Goal: Download file/media

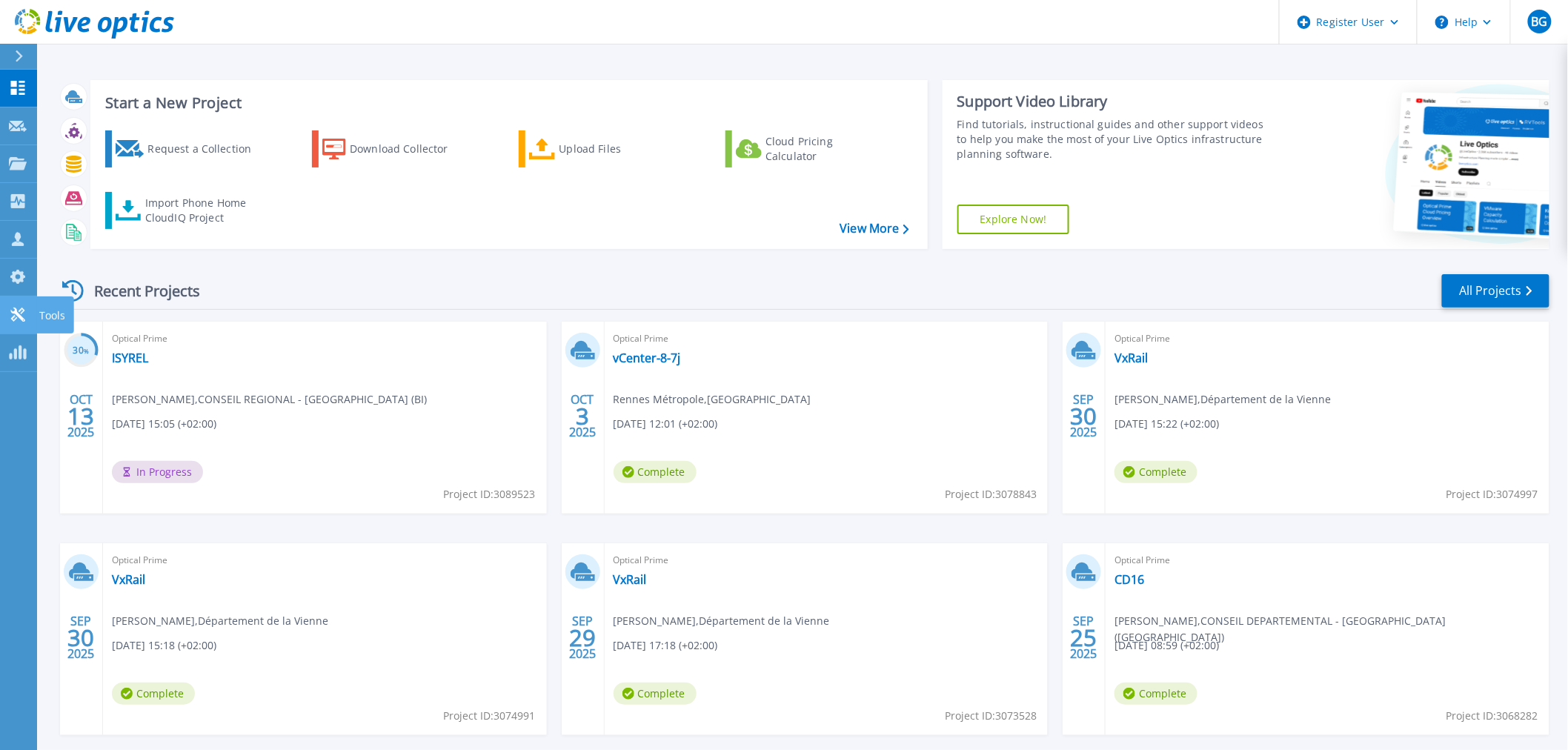
click at [13, 305] on link "Tools Tools" at bounding box center [18, 314] width 37 height 37
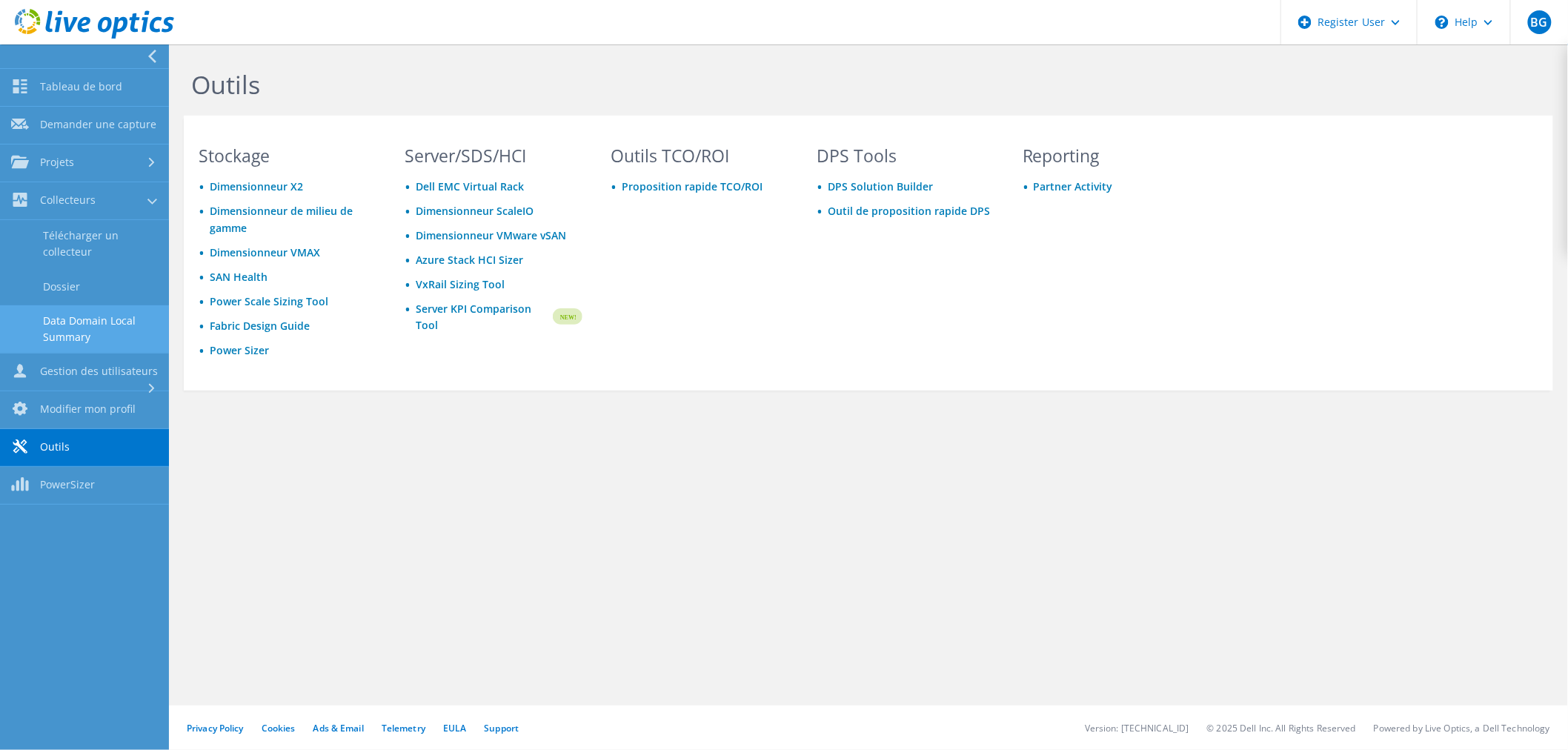
click at [69, 330] on link "Data Domain Local Summary" at bounding box center [84, 330] width 169 height 48
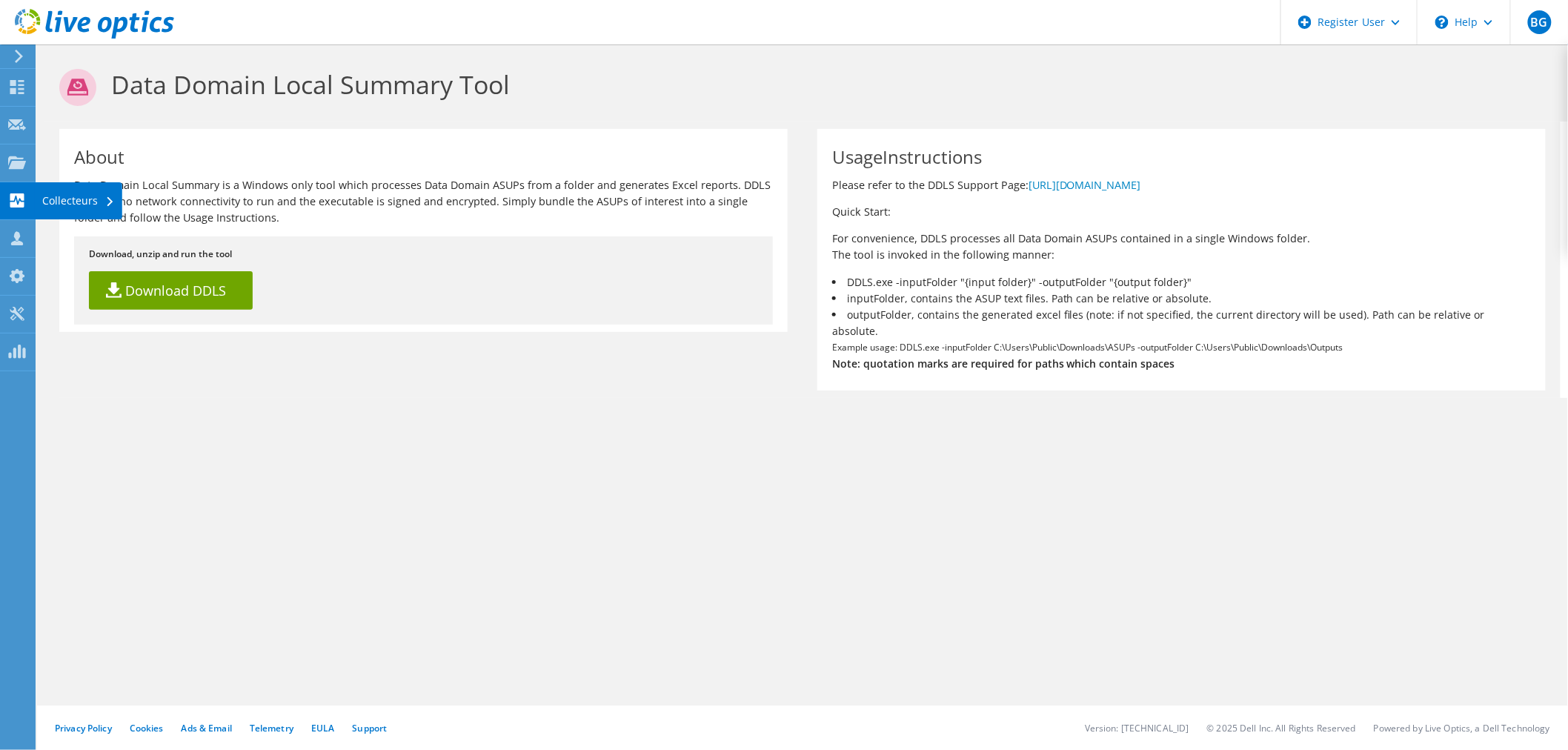
click at [23, 205] on use at bounding box center [18, 201] width 14 height 14
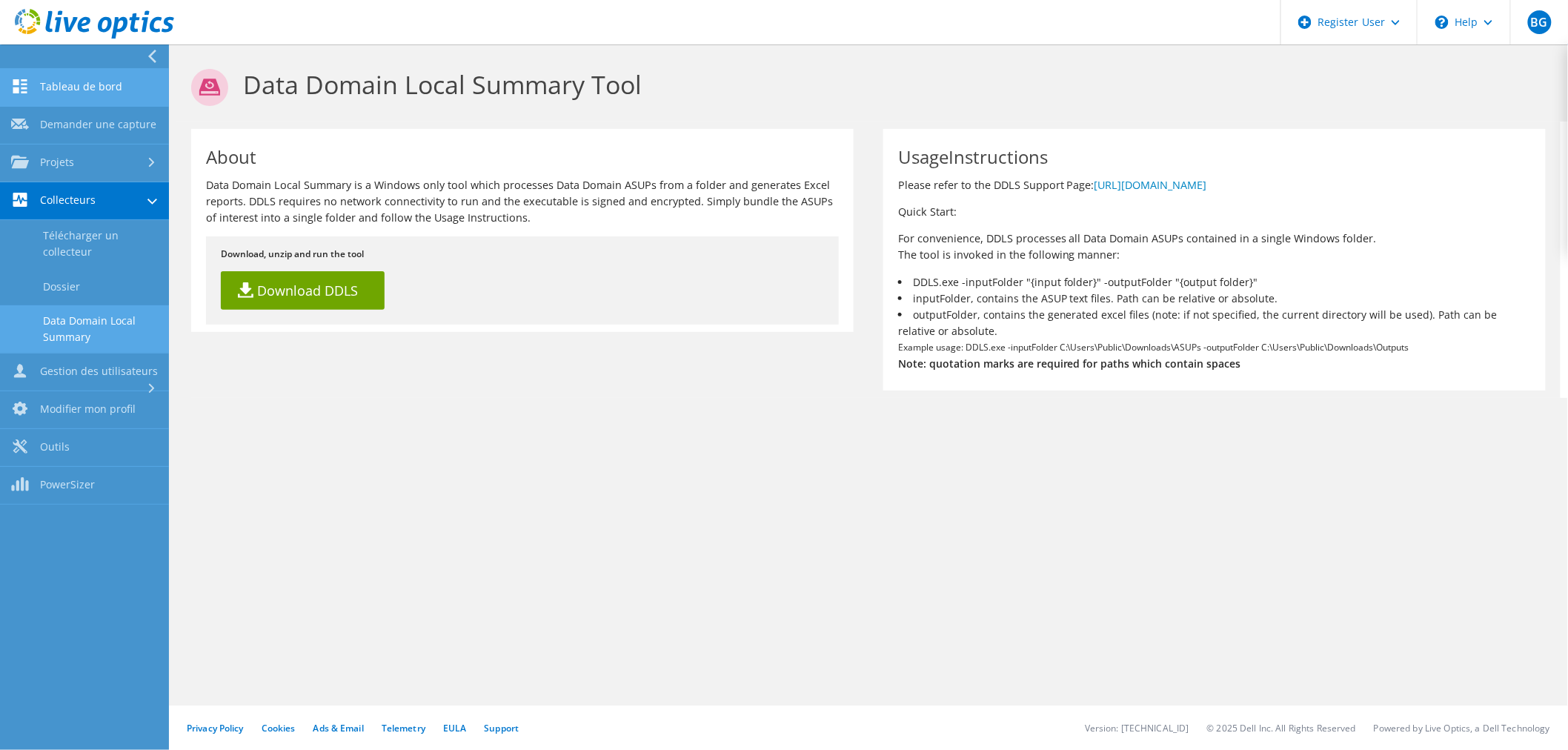
click at [87, 94] on link "Tableau de bord" at bounding box center [84, 88] width 169 height 37
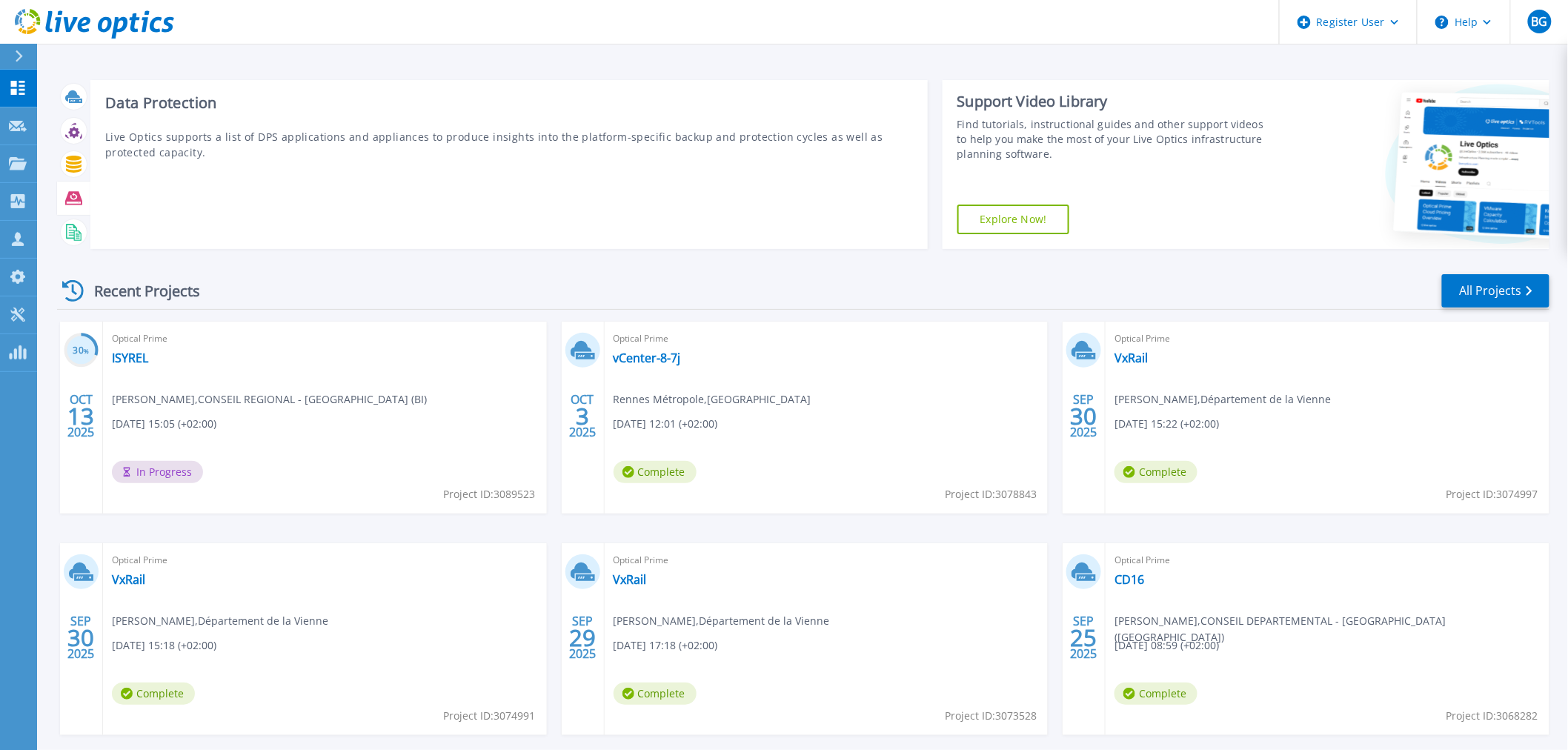
click at [81, 189] on icon at bounding box center [73, 197] width 17 height 17
click at [74, 198] on icon at bounding box center [73, 197] width 17 height 17
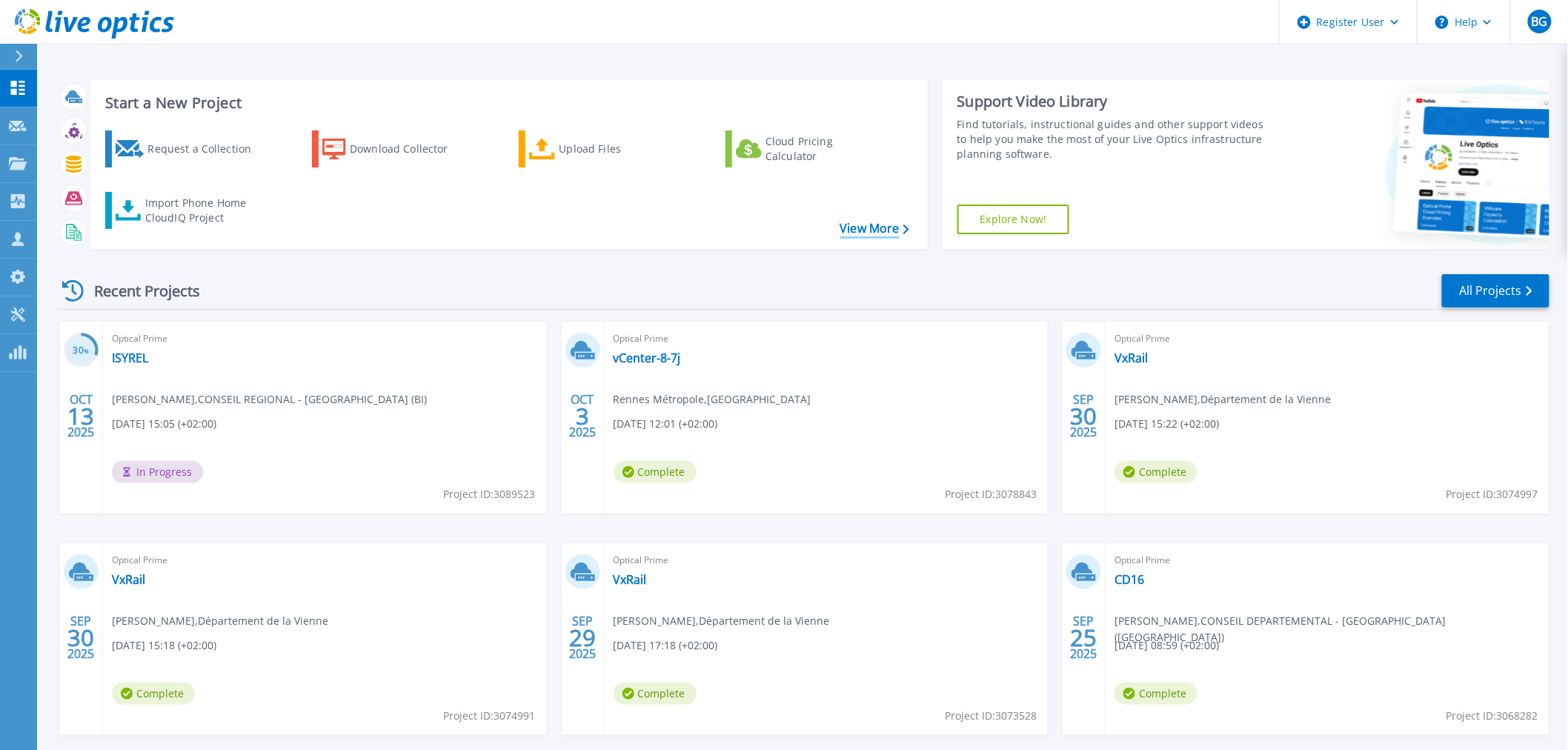
click at [895, 234] on link "View More" at bounding box center [874, 229] width 69 height 14
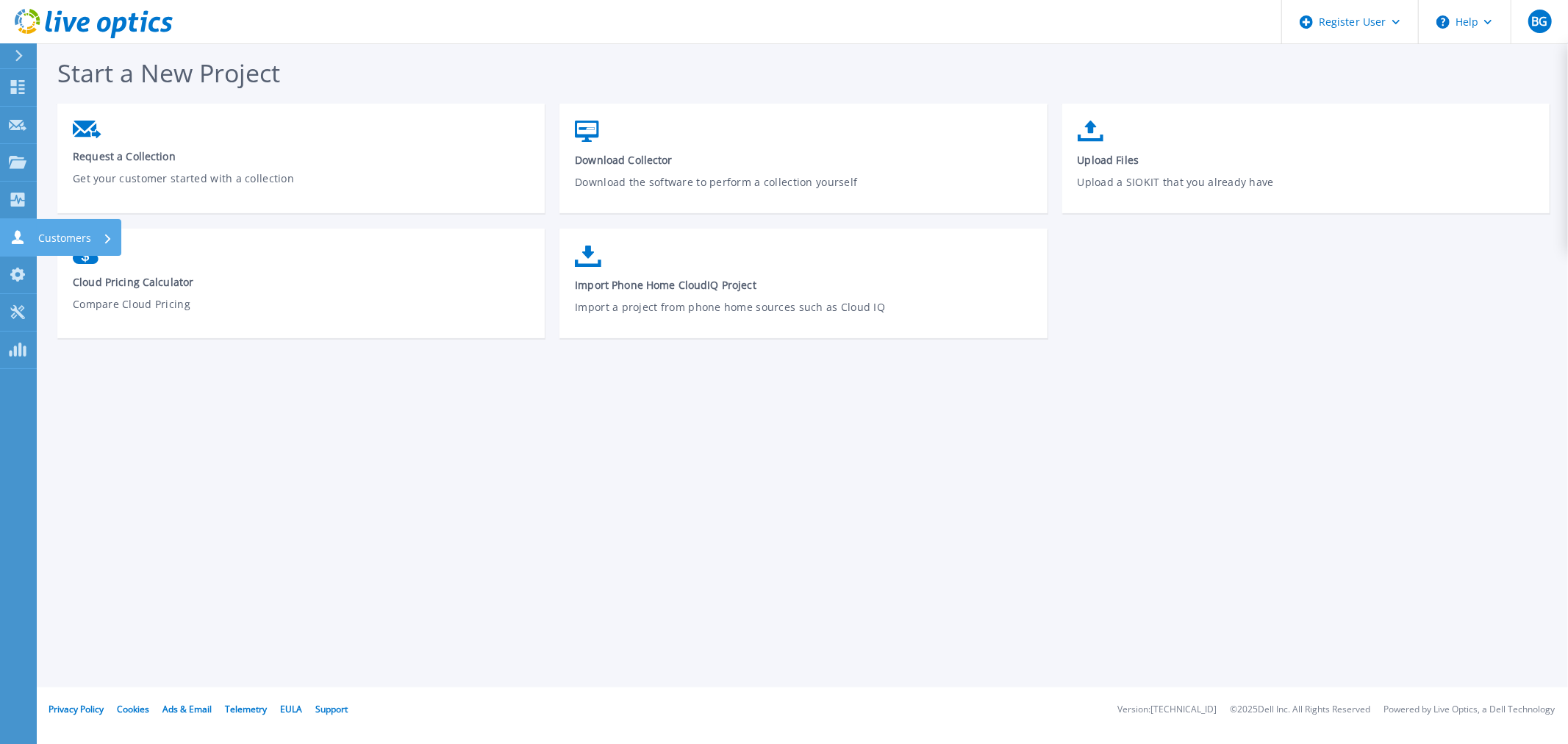
click at [25, 234] on icon at bounding box center [17, 237] width 17 height 14
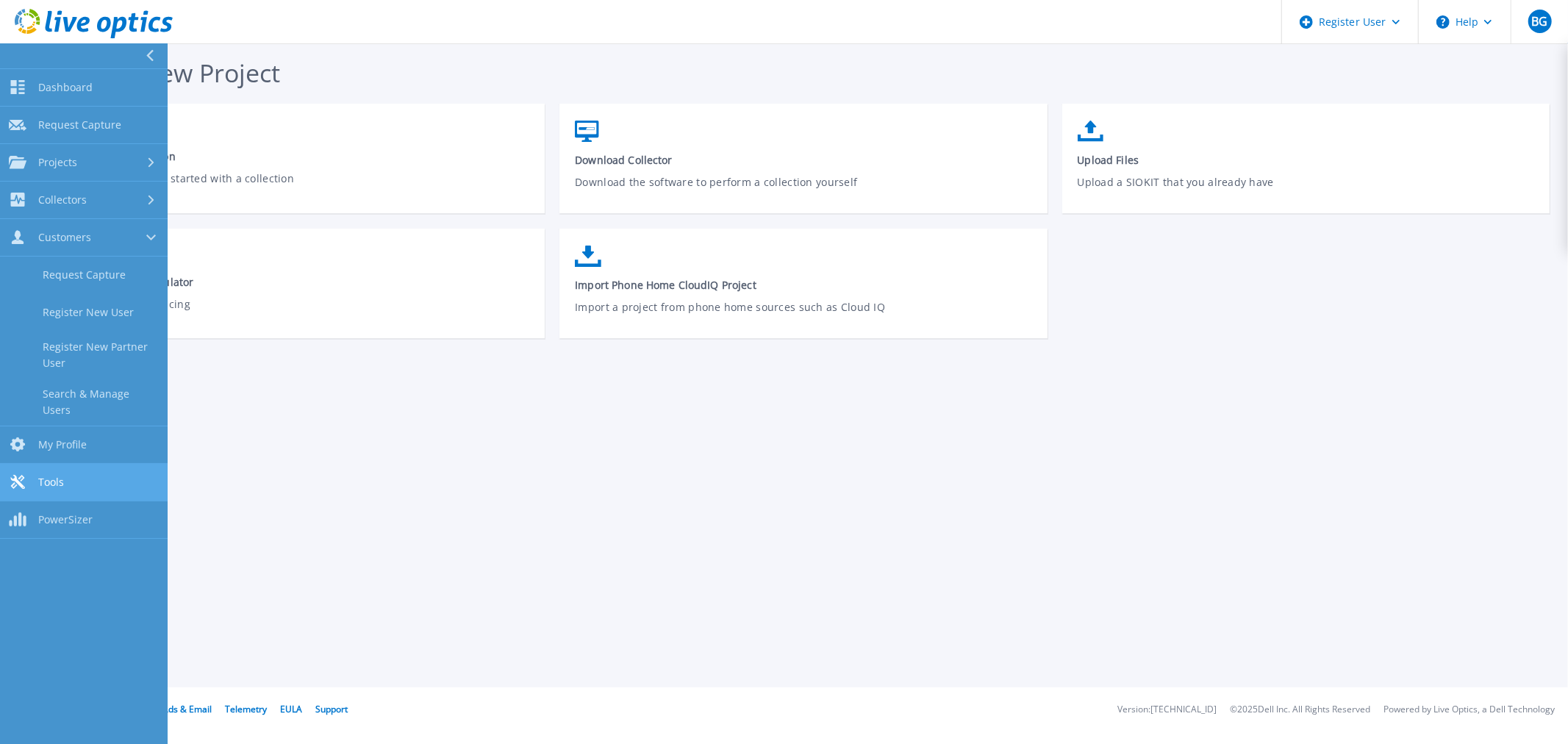
click at [106, 468] on link "Tools Tools" at bounding box center [84, 482] width 167 height 37
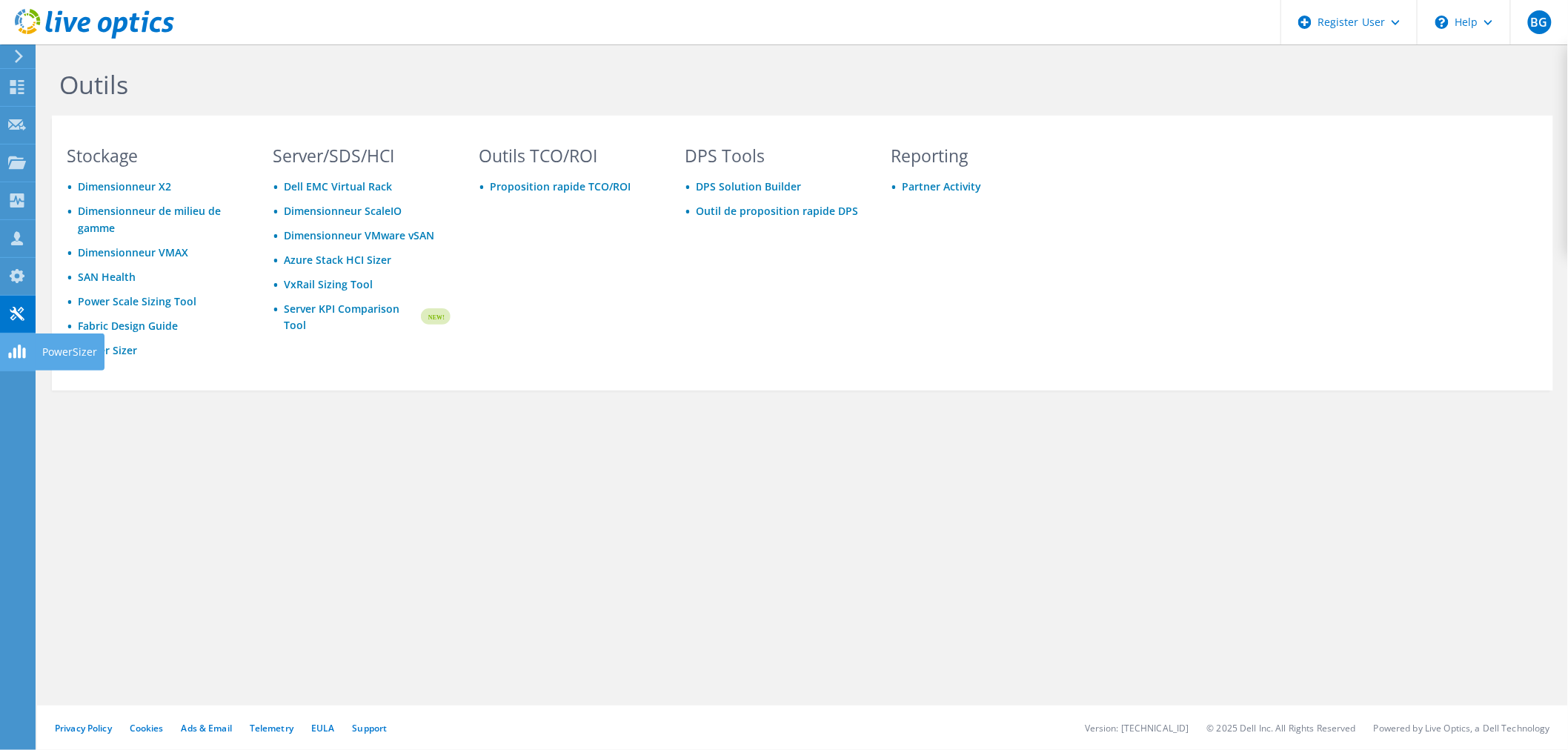
click at [16, 357] on icon at bounding box center [17, 352] width 18 height 14
click at [786, 181] on link "DPS Solution Builder" at bounding box center [748, 186] width 105 height 14
click at [766, 209] on link "Outil de proposition rapide DPS" at bounding box center [777, 211] width 162 height 14
click at [13, 97] on div at bounding box center [17, 88] width 18 height 16
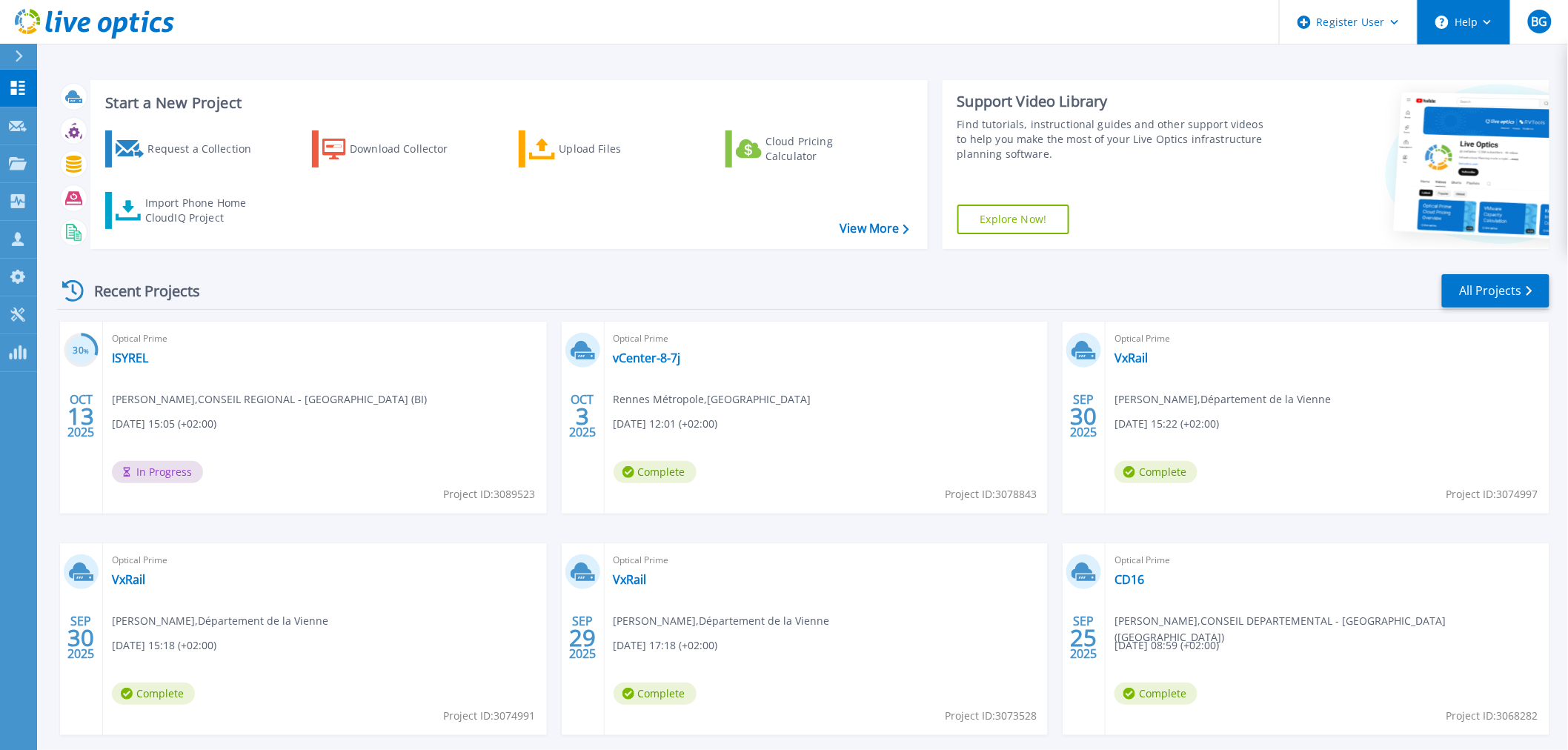
click at [1457, 10] on button "Help" at bounding box center [1464, 22] width 92 height 45
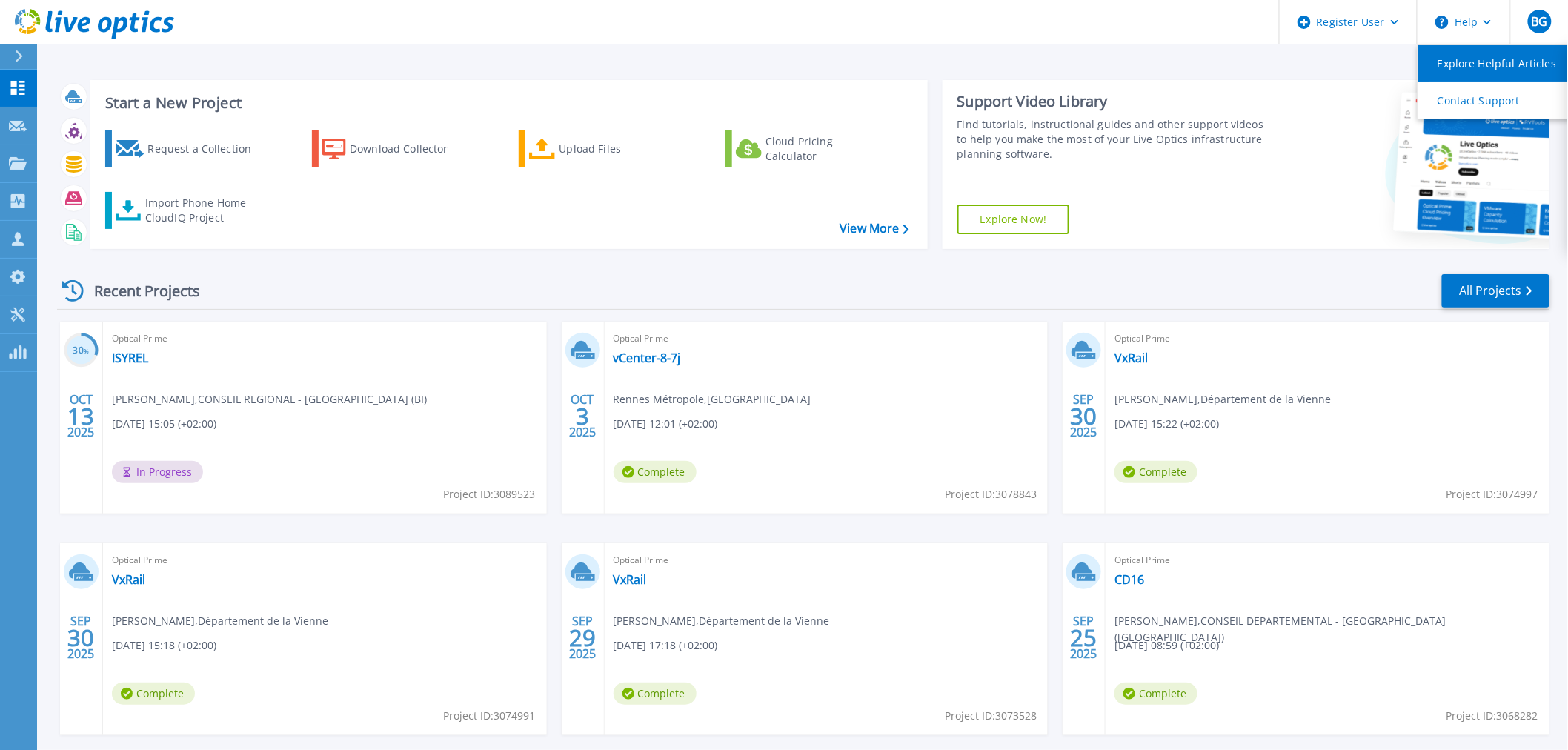
click at [1515, 65] on link "Explore Helpful Articles" at bounding box center [1501, 64] width 166 height 37
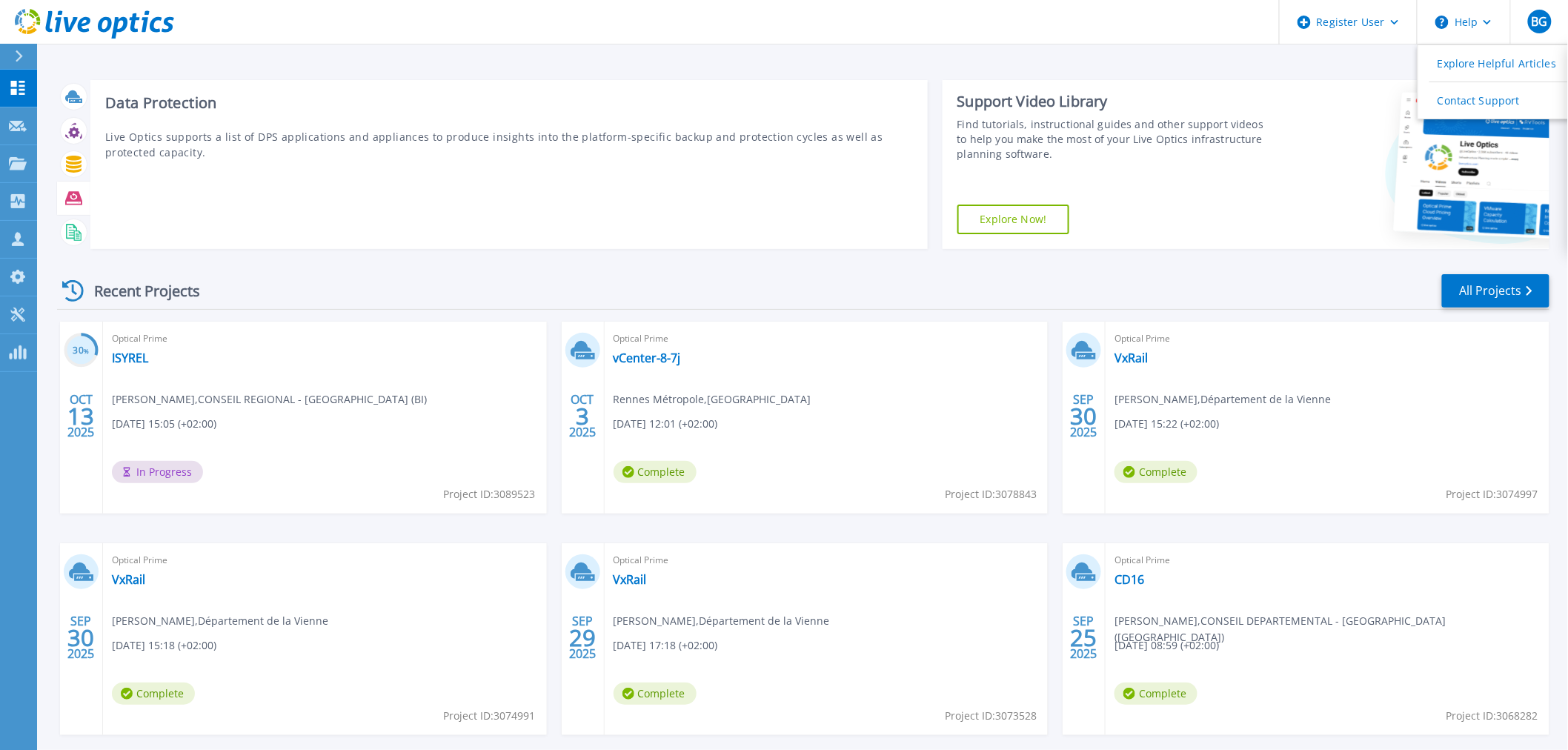
click at [70, 195] on icon at bounding box center [73, 197] width 17 height 14
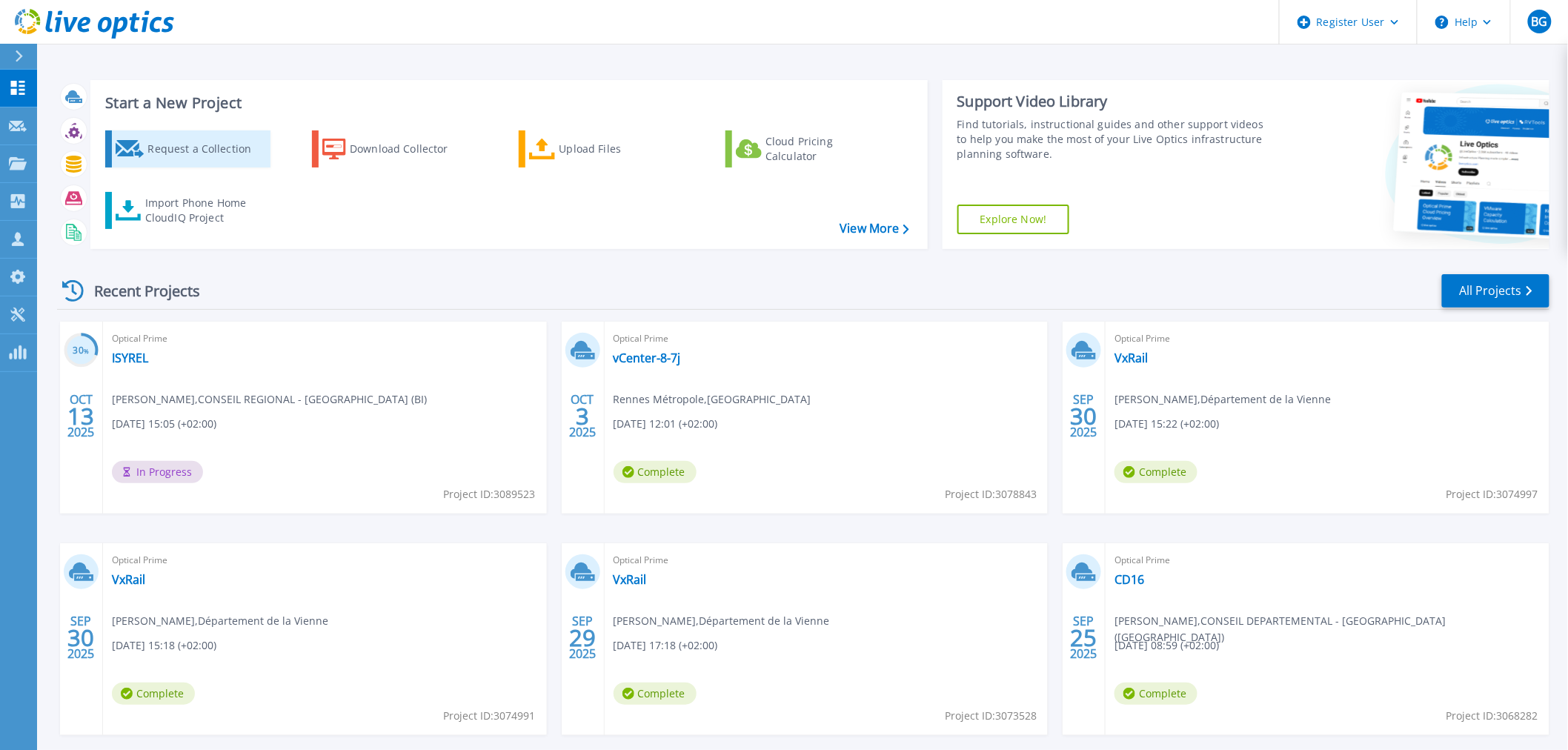
click at [211, 137] on div "Request a Collection" at bounding box center [206, 148] width 119 height 29
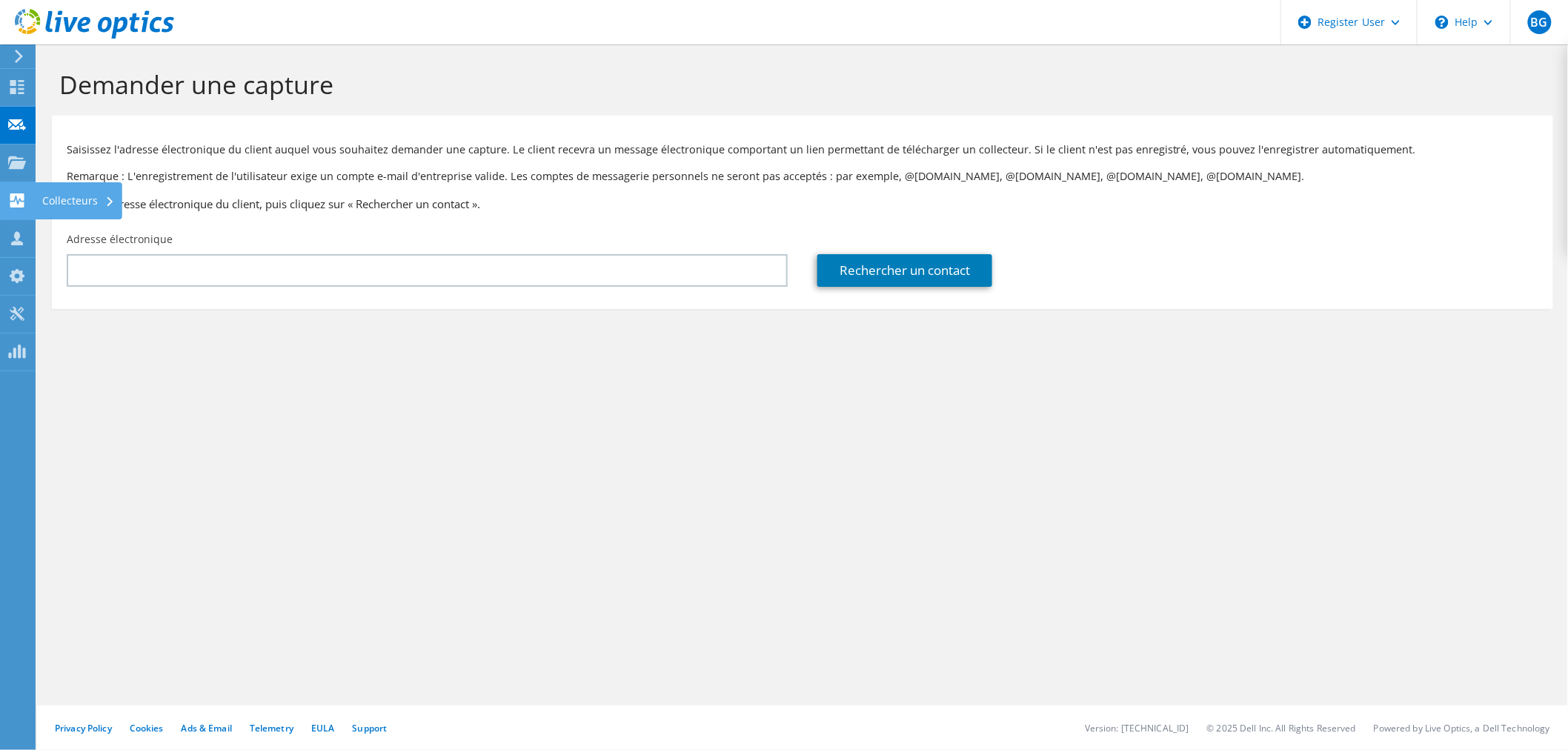
click at [19, 206] on div at bounding box center [17, 202] width 18 height 16
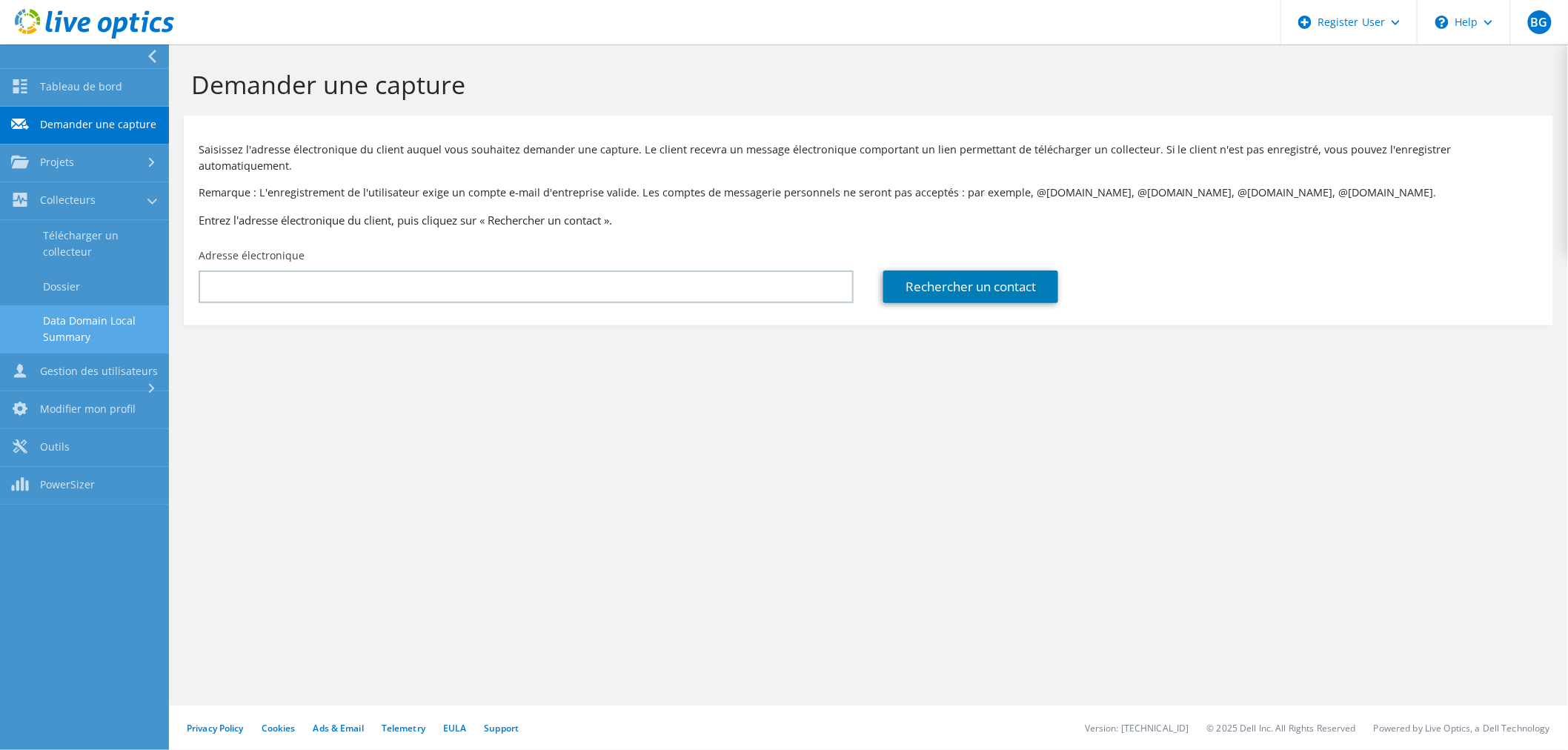
click at [119, 326] on link "Data Domain Local Summary" at bounding box center [84, 330] width 169 height 48
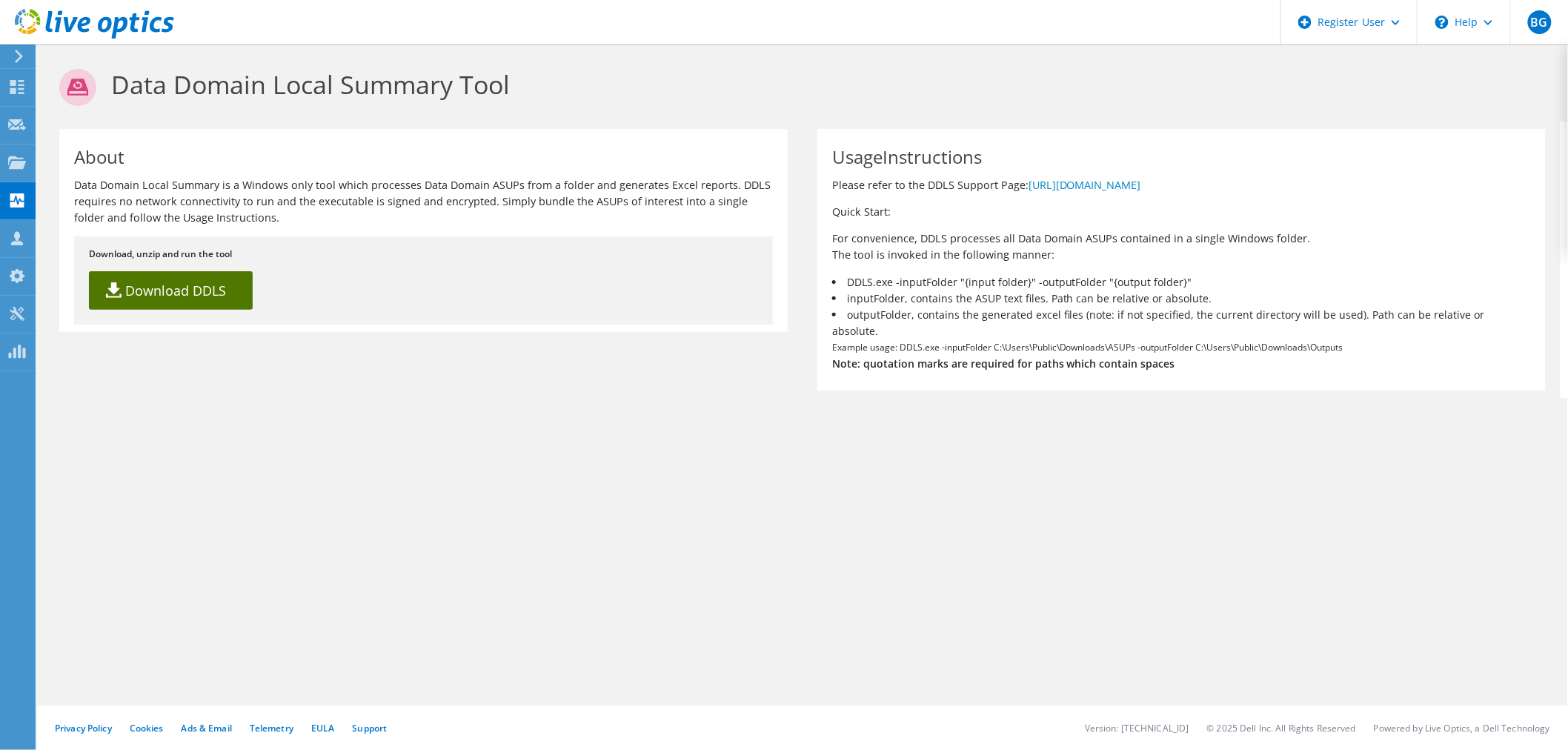
click at [213, 299] on link "Download DDLS" at bounding box center [171, 291] width 164 height 38
